Goal: Information Seeking & Learning: Learn about a topic

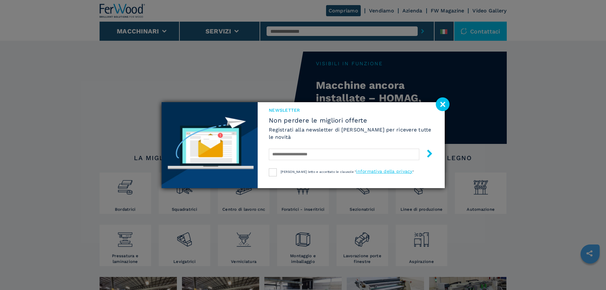
click at [443, 106] on image at bounding box center [443, 104] width 14 height 14
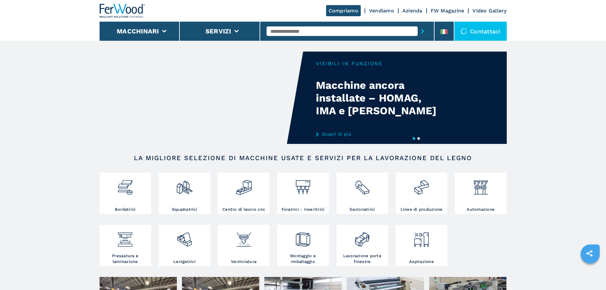
click at [410, 14] on div "Compriamo Vendiamo Azienda FW Magazine Video Gallery" at bounding box center [303, 11] width 407 height 22
click at [411, 10] on link "Azienda" at bounding box center [412, 11] width 20 height 6
click at [410, 10] on link "Azienda" at bounding box center [412, 11] width 20 height 6
click at [411, 10] on link "Azienda" at bounding box center [412, 11] width 20 height 6
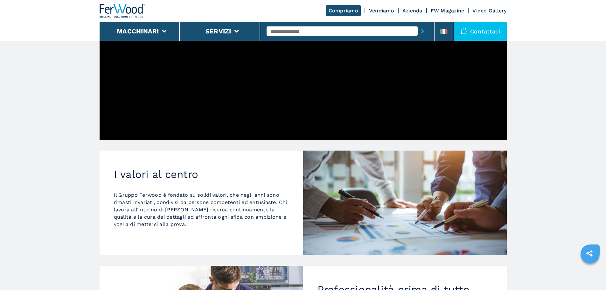
scroll to position [321, 0]
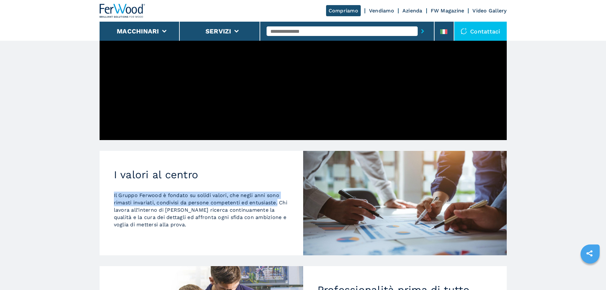
drag, startPoint x: 279, startPoint y: 195, endPoint x: 108, endPoint y: 191, distance: 170.5
click at [108, 191] on div "I valori al centro Il Gruppo Ferwood è fondato su solidi valori, che negli anni…" at bounding box center [202, 203] width 204 height 105
copy p "Il Gruppo Ferwood è fondato su solidi valori, che negli anni sono rimasti invar…"
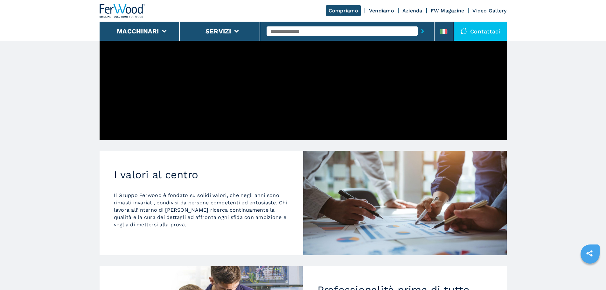
click at [200, 203] on p "Il Gruppo Ferwood è fondato su solidi valori, che negli anni sono rimasti invar…" at bounding box center [201, 209] width 175 height 37
click at [200, 202] on p "Il Gruppo Ferwood è fondato su solidi valori, che negli anni sono rimasti invar…" at bounding box center [201, 209] width 175 height 37
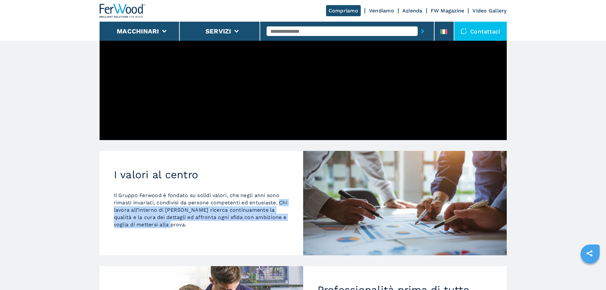
drag, startPoint x: 166, startPoint y: 217, endPoint x: 115, endPoint y: 205, distance: 52.8
click at [115, 205] on p "Il Gruppo Ferwood è fondato su solidi valori, che negli anni sono rimasti invar…" at bounding box center [201, 209] width 175 height 37
copy p "Chi lavora all’interno di Ferwood ricerca continuamente la qualità e la cura de…"
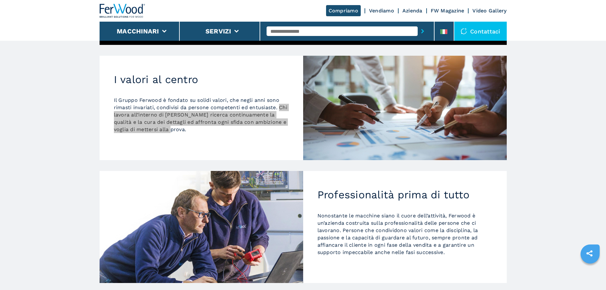
scroll to position [416, 0]
